Goal: Go to known website: Access a specific website the user already knows

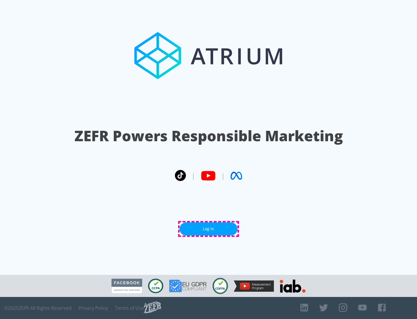
click at [209, 229] on link "Log In" at bounding box center [209, 228] width 58 height 13
